Goal: Information Seeking & Learning: Find specific page/section

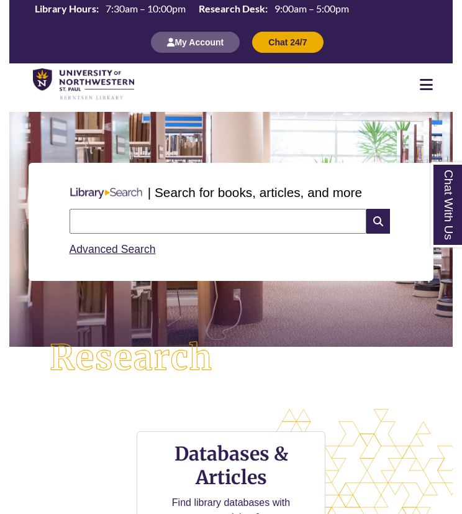
click at [189, 216] on input "text" at bounding box center [219, 221] width 298 height 25
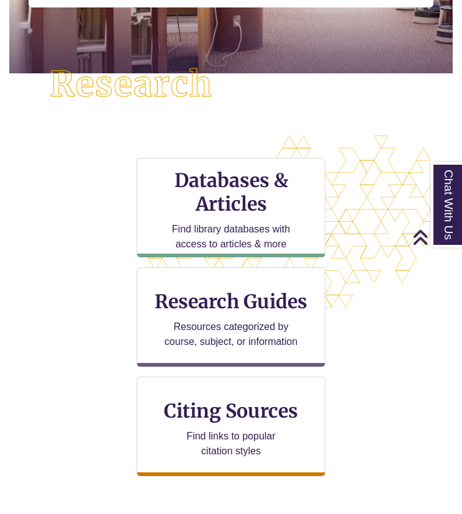
scroll to position [273, 0]
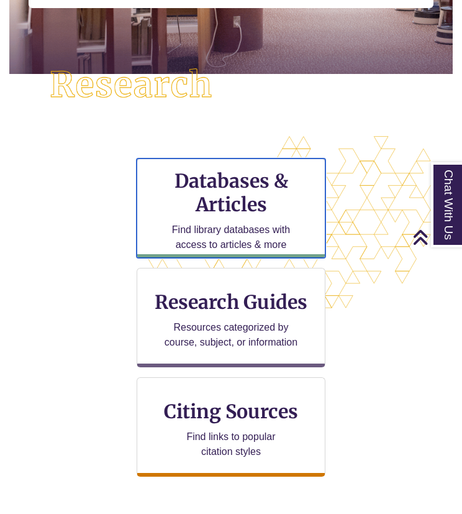
click at [271, 218] on div "Databases & Articles Find library databases with access to articles & more" at bounding box center [231, 207] width 189 height 99
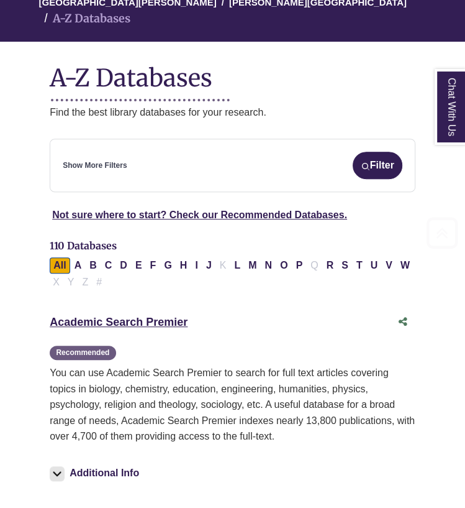
scroll to position [176, 0]
click at [261, 257] on button "N" at bounding box center [268, 265] width 15 height 16
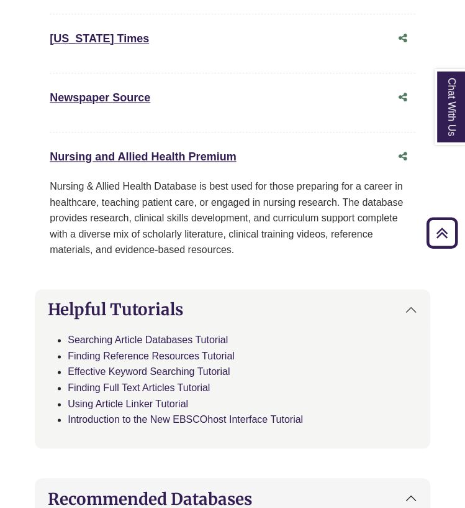
scroll to position [595, 0]
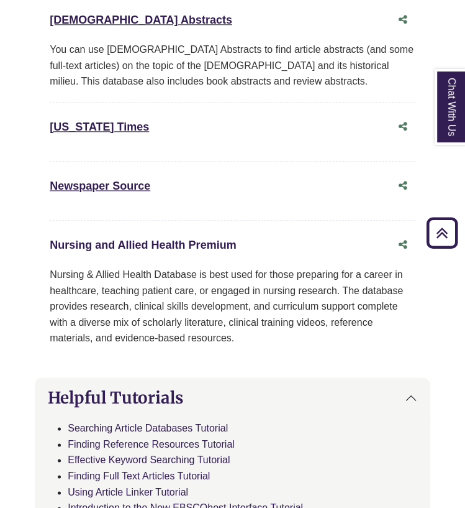
click at [169, 239] on link "Nursing and Allied Health Premium This link opens in a new window" at bounding box center [143, 245] width 186 height 12
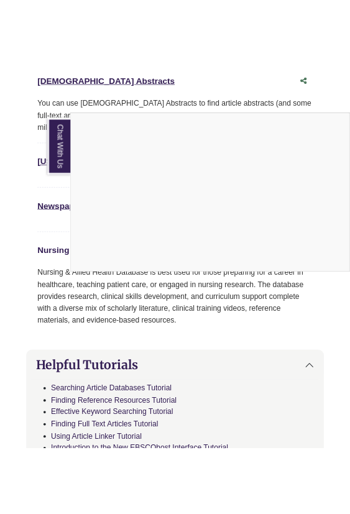
scroll to position [622, 0]
